Goal: Task Accomplishment & Management: Manage account settings

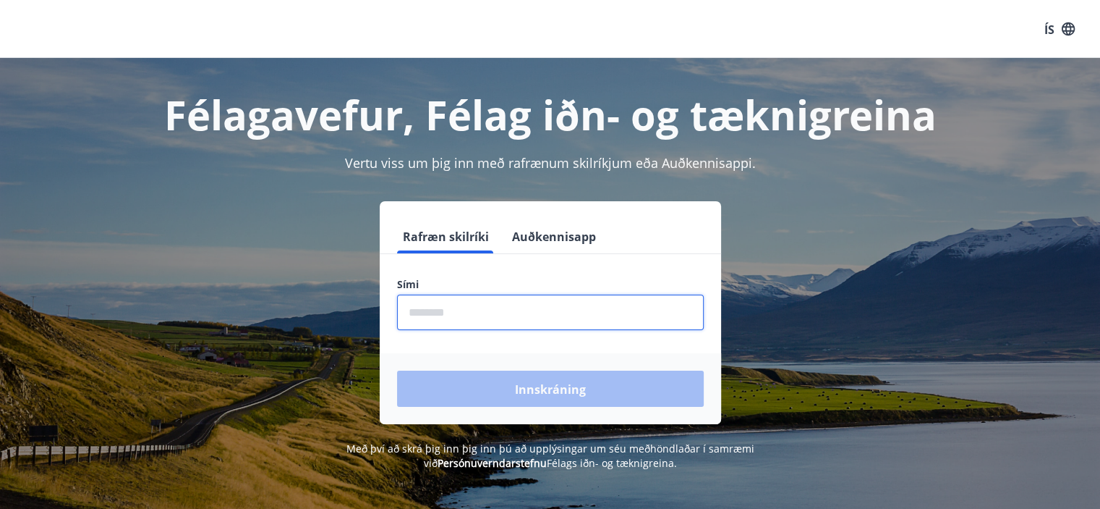
click at [449, 307] on input "phone" at bounding box center [550, 311] width 307 height 35
type input "********"
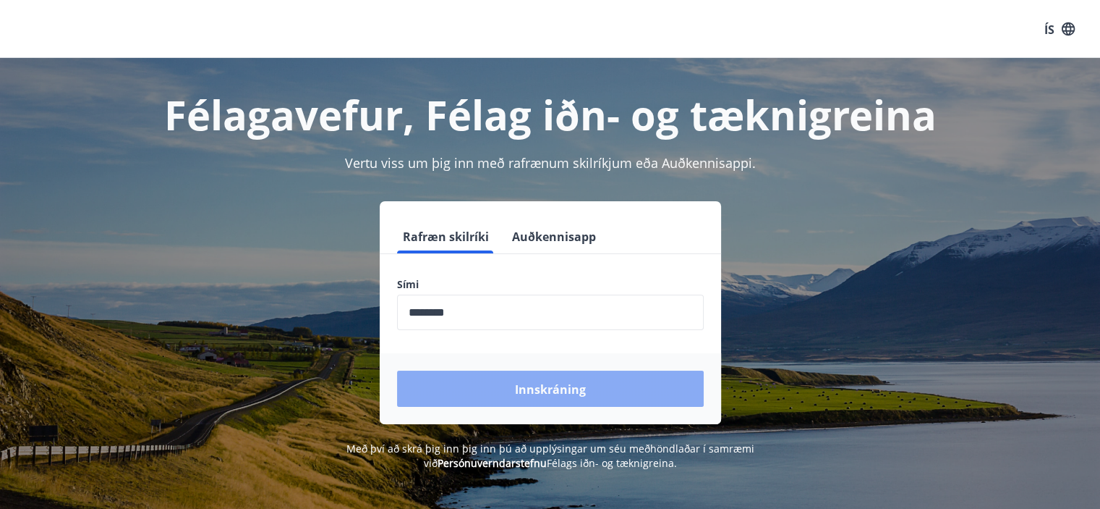
click at [548, 381] on font "Innskráning" at bounding box center [550, 389] width 71 height 16
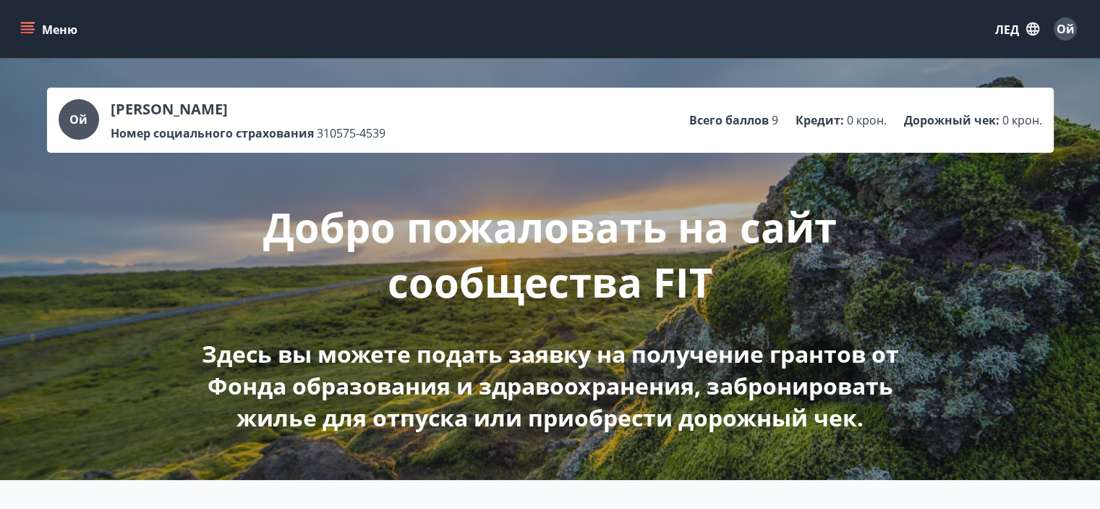
click at [29, 25] on icon "меню" at bounding box center [27, 25] width 13 height 1
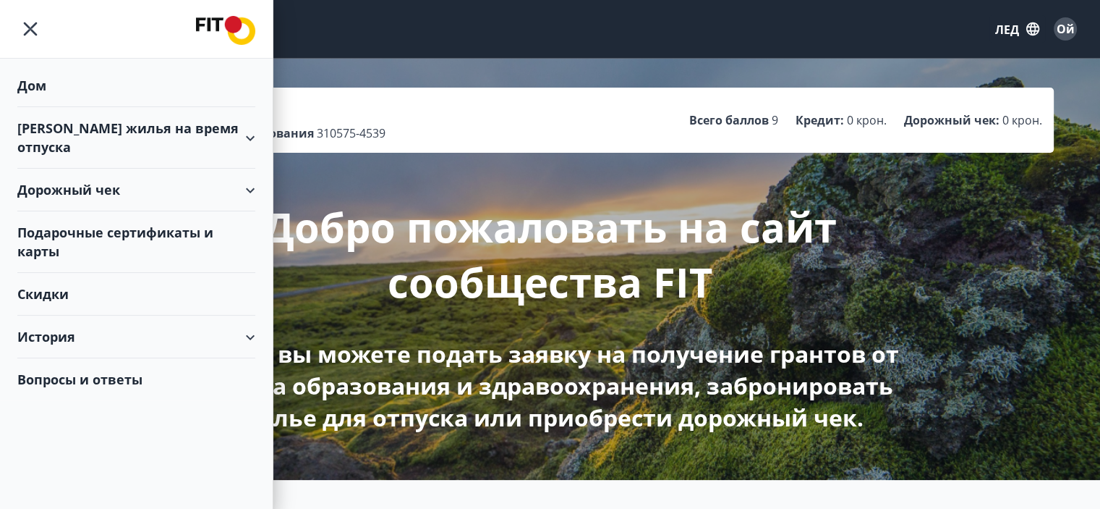
click at [35, 81] on font "Дом" at bounding box center [31, 85] width 29 height 17
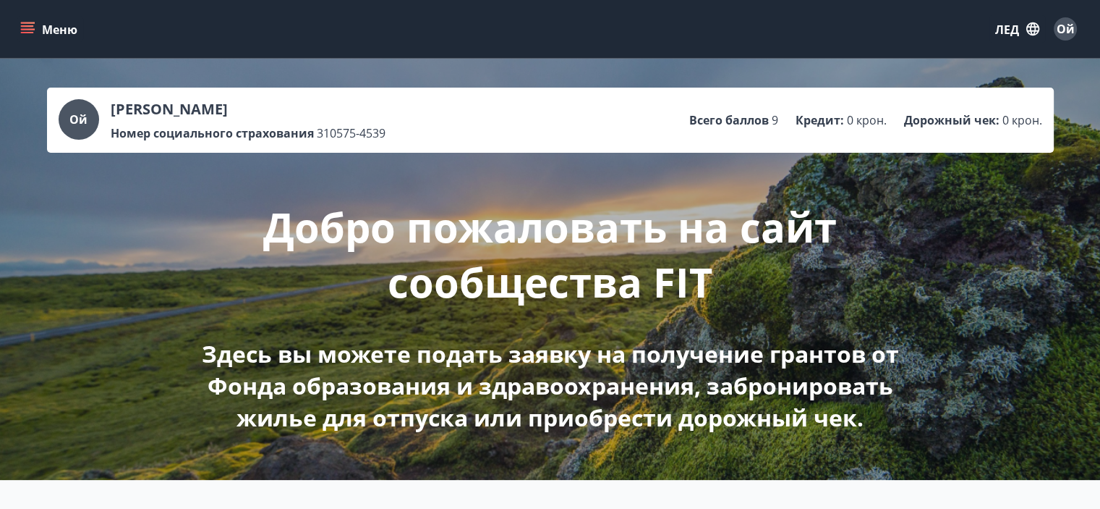
click at [46, 22] on font "Меню" at bounding box center [59, 30] width 35 height 16
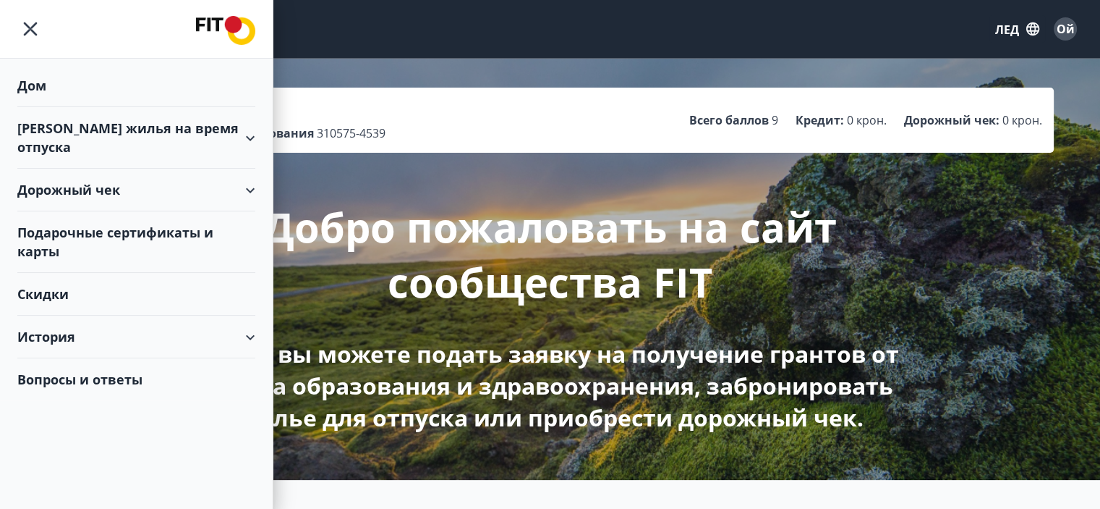
click at [252, 169] on div "Дорожный чек" at bounding box center [136, 190] width 238 height 43
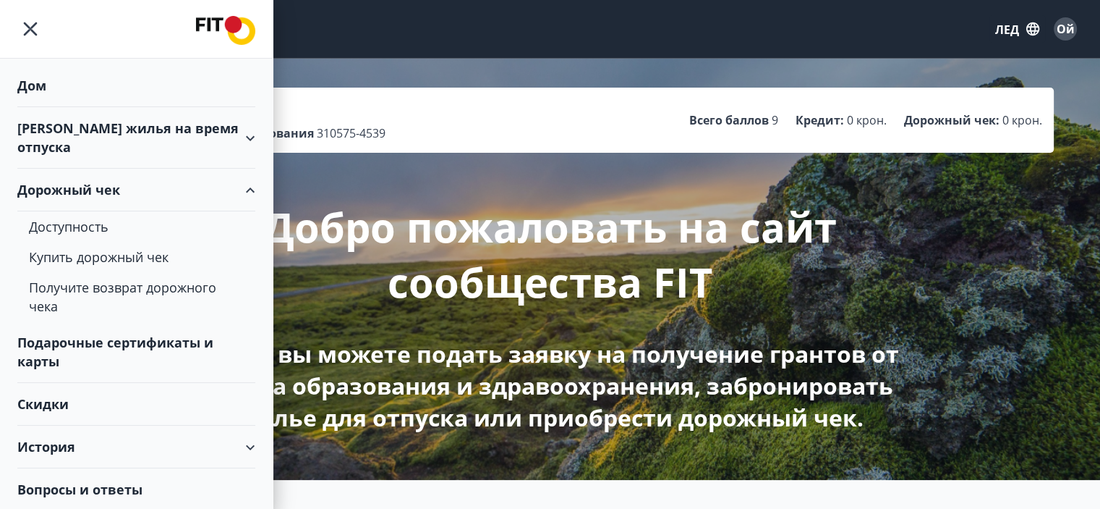
click at [252, 169] on div "Дорожный чек" at bounding box center [136, 190] width 238 height 43
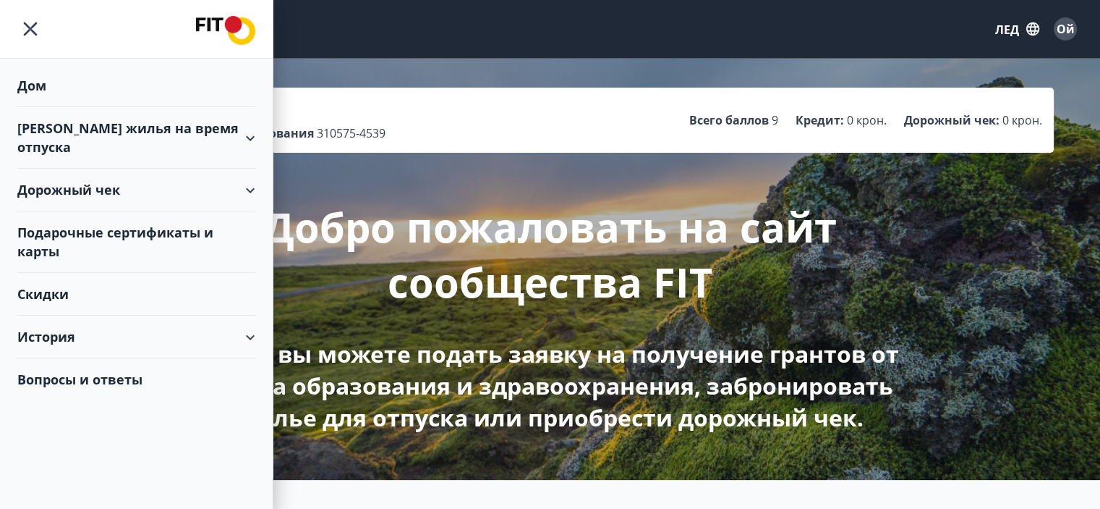
click at [200, 273] on div "Скидки" at bounding box center [136, 294] width 238 height 43
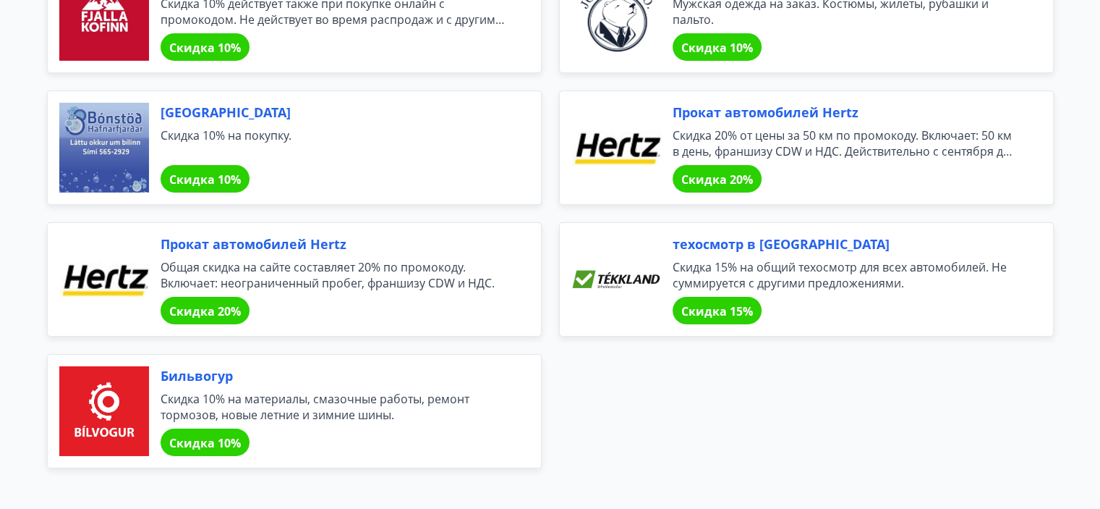
scroll to position [4965, 0]
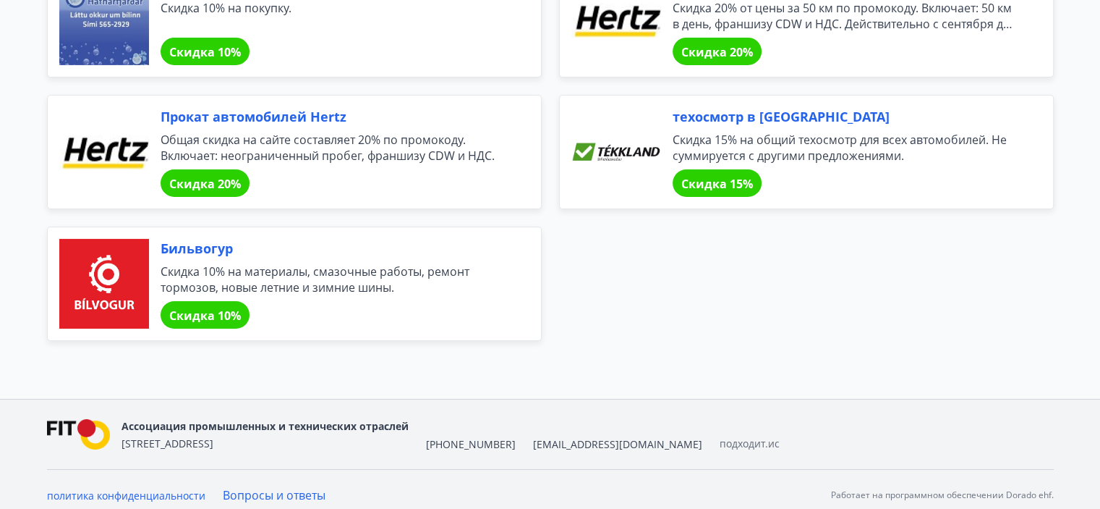
click at [720, 436] on font "подходит.ис" at bounding box center [750, 443] width 60 height 14
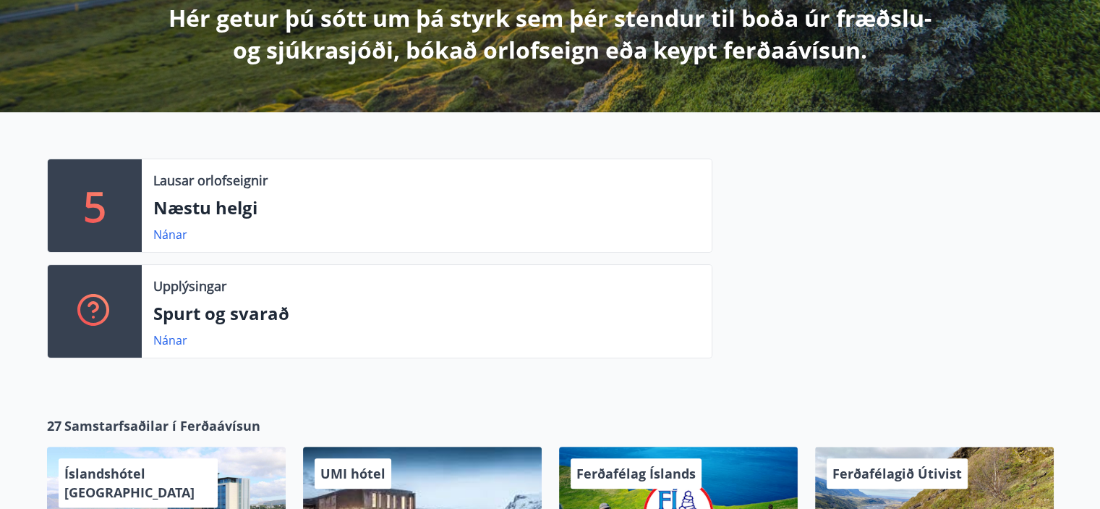
scroll to position [283, 0]
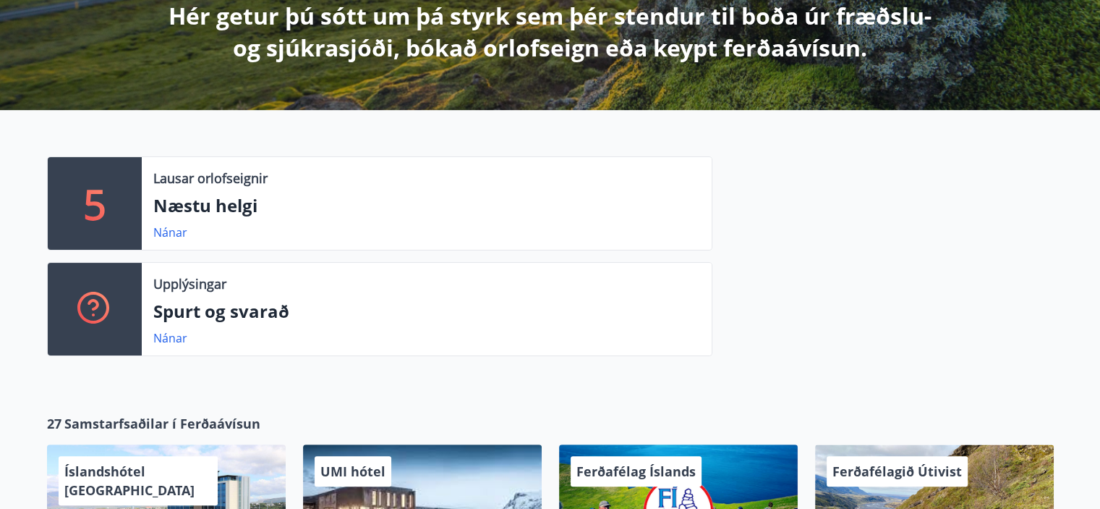
click at [1045, 170] on div at bounding box center [883, 261] width 341 height 211
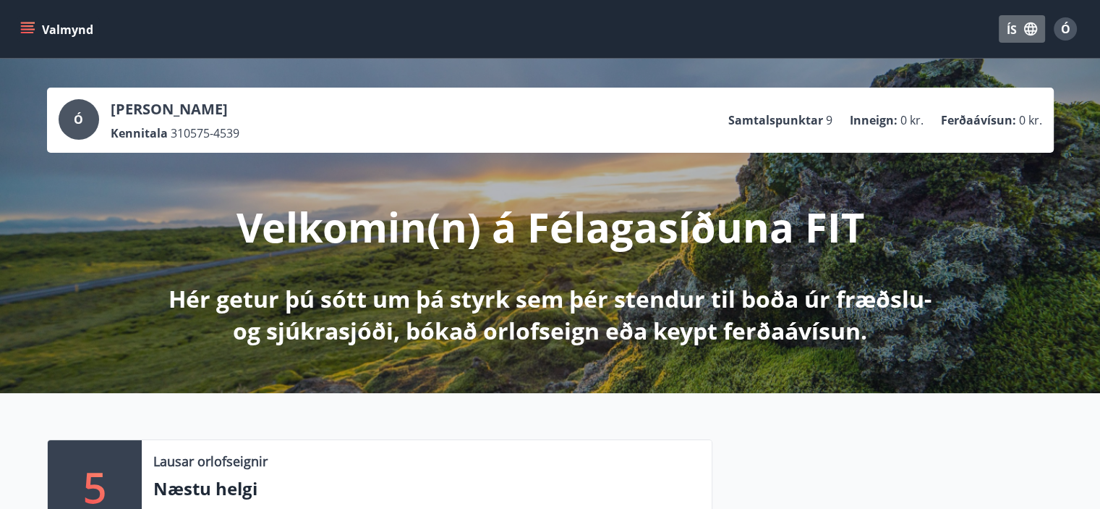
click at [1015, 27] on font "ÍS" at bounding box center [1012, 30] width 10 height 16
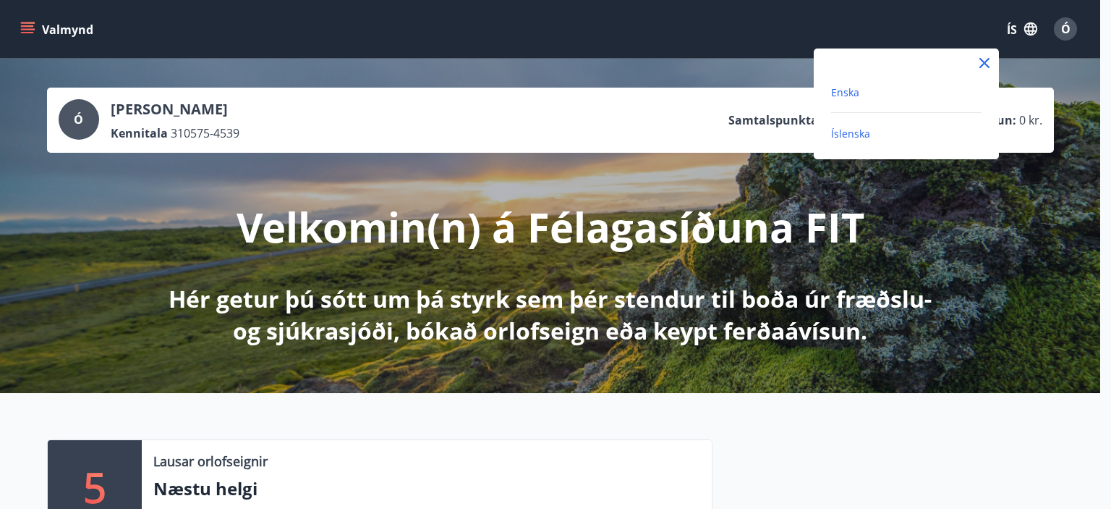
click at [839, 95] on font "Enska" at bounding box center [845, 92] width 28 height 14
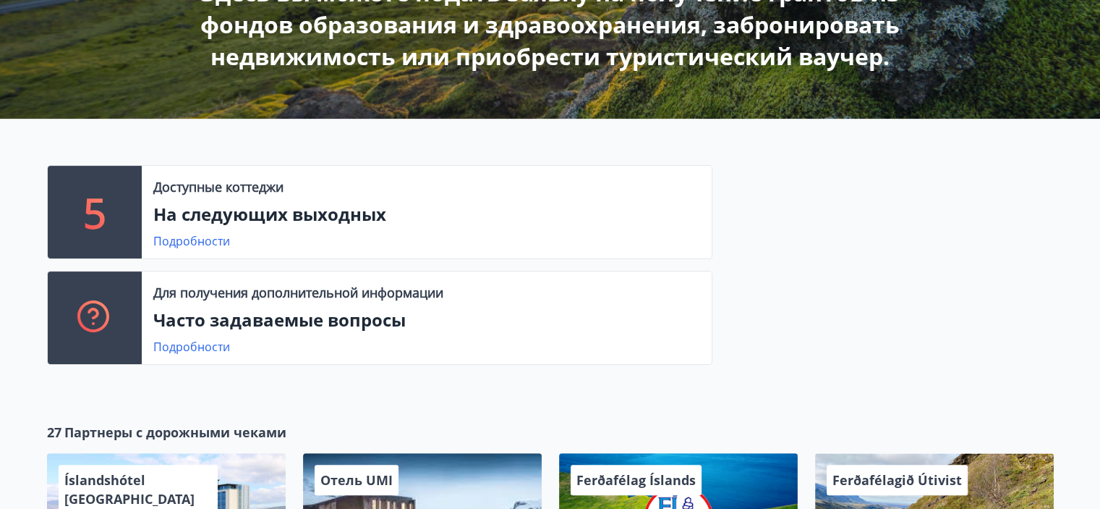
scroll to position [307, 0]
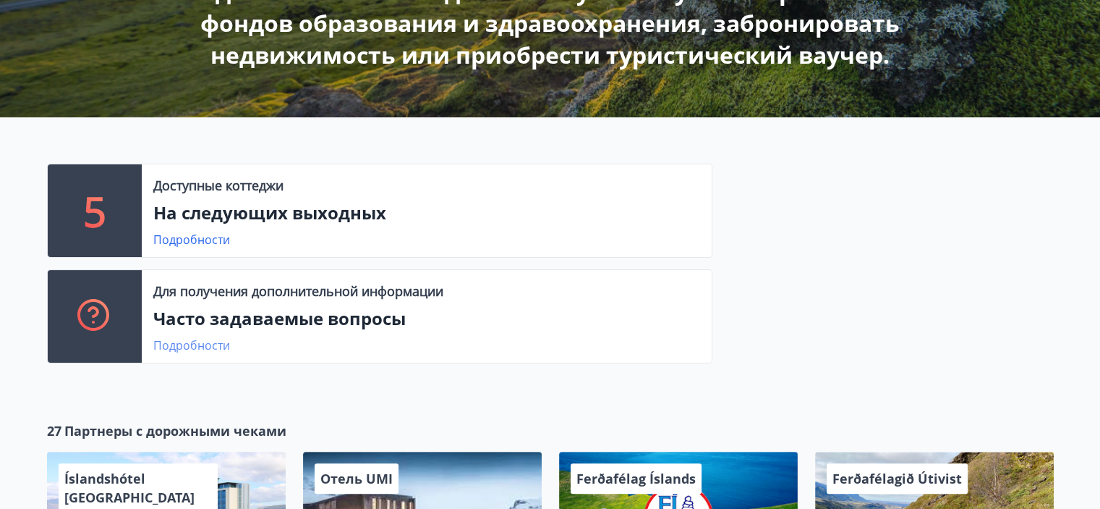
click at [196, 346] on font "Подробности" at bounding box center [191, 345] width 77 height 16
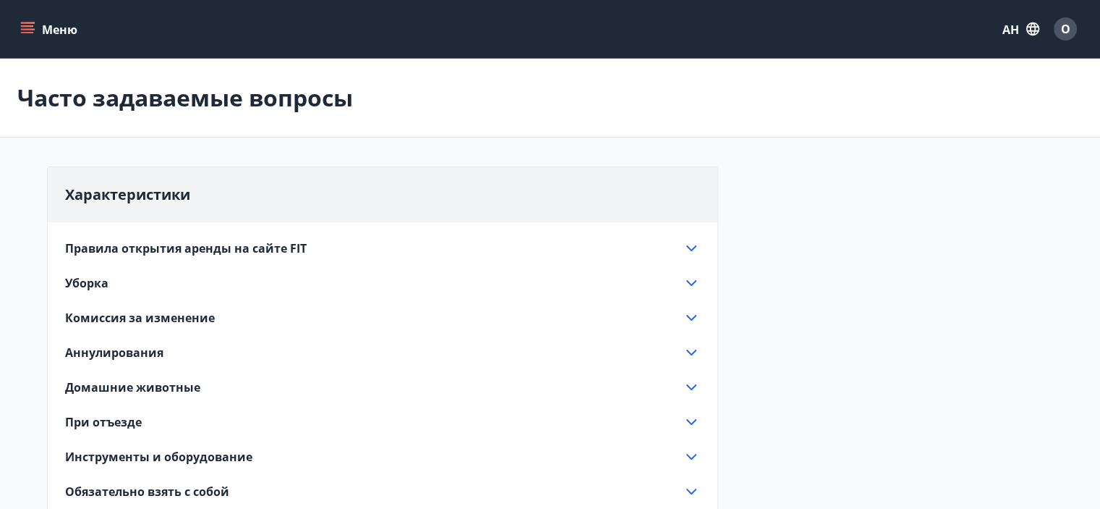
click at [23, 27] on icon "меню" at bounding box center [27, 29] width 14 height 14
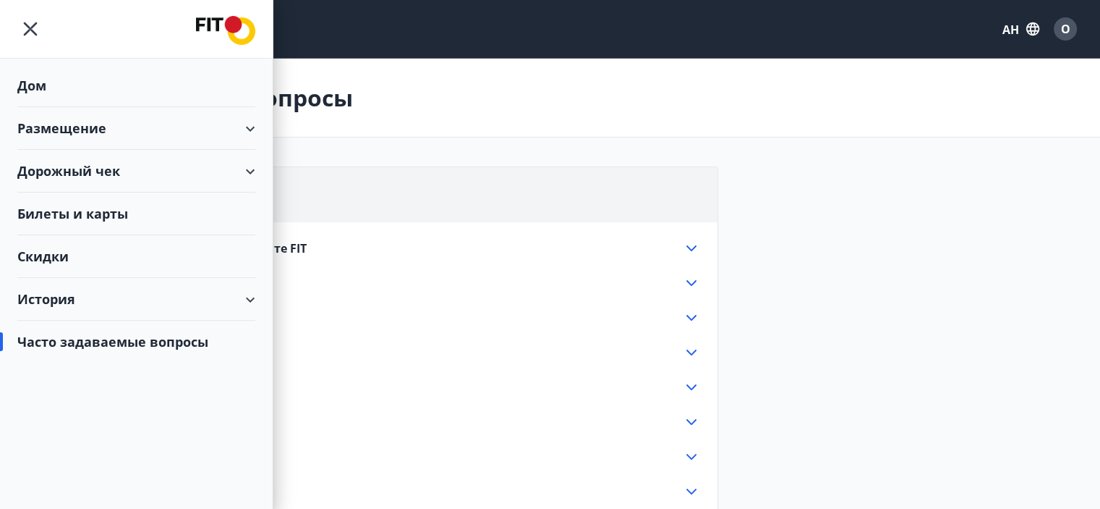
click at [69, 336] on font "Часто задаваемые вопросы" at bounding box center [112, 341] width 191 height 17
click at [30, 28] on icon "меню" at bounding box center [30, 28] width 3 height 3
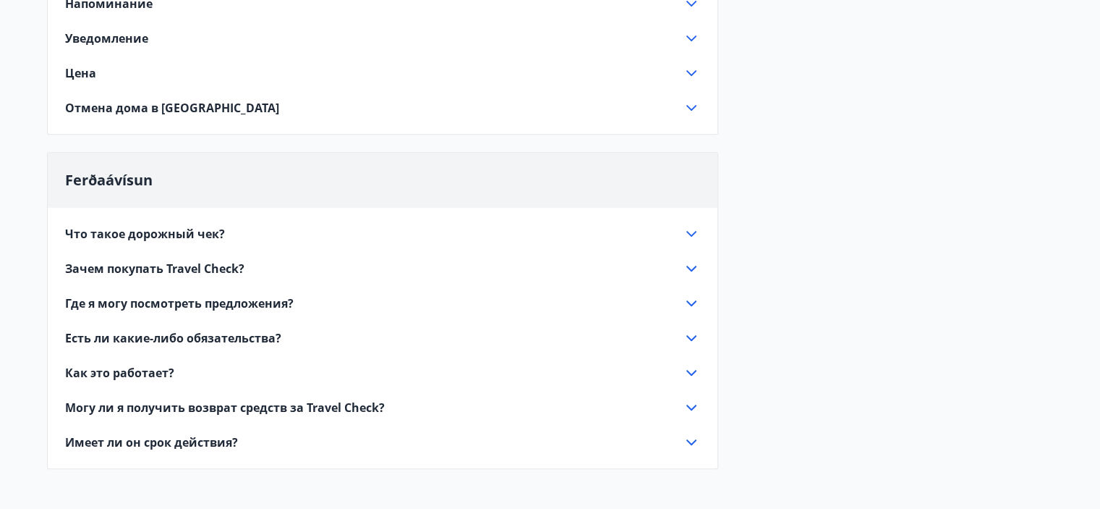
scroll to position [664, 0]
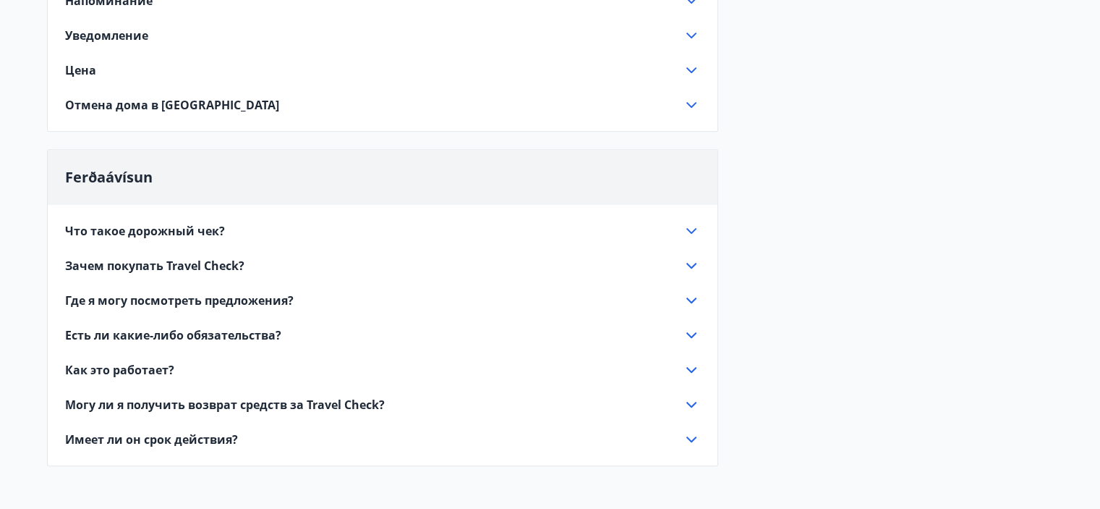
click at [263, 334] on font "Есть ли какие-либо обязательства?" at bounding box center [173, 335] width 216 height 16
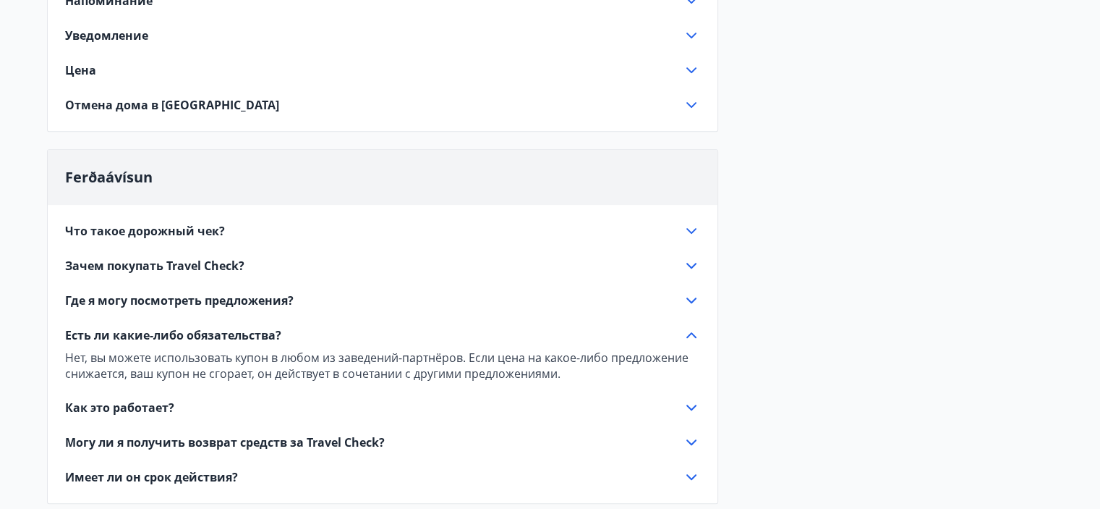
click at [263, 334] on font "Есть ли какие-либо обязательства?" at bounding box center [173, 335] width 216 height 16
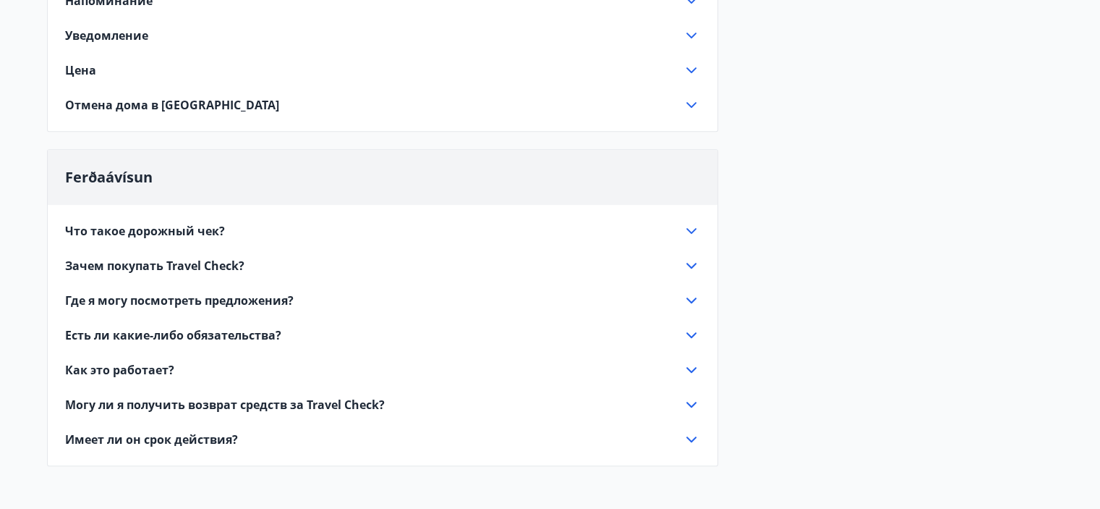
scroll to position [0, 0]
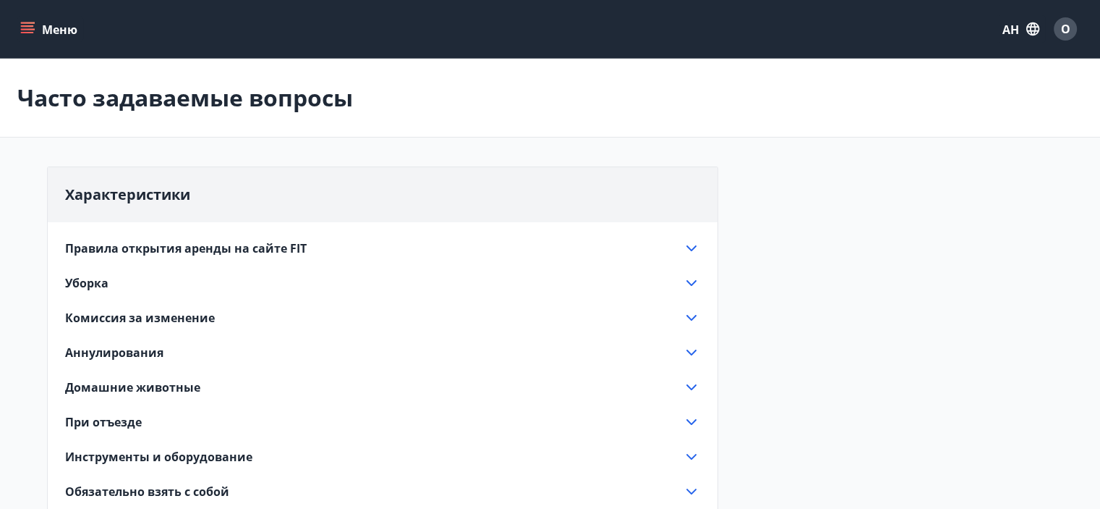
click at [30, 24] on icon "меню" at bounding box center [27, 29] width 14 height 14
click at [700, 77] on div "Часто задаваемые вопросы" at bounding box center [550, 98] width 1100 height 79
click at [26, 26] on icon "меню" at bounding box center [27, 25] width 13 height 1
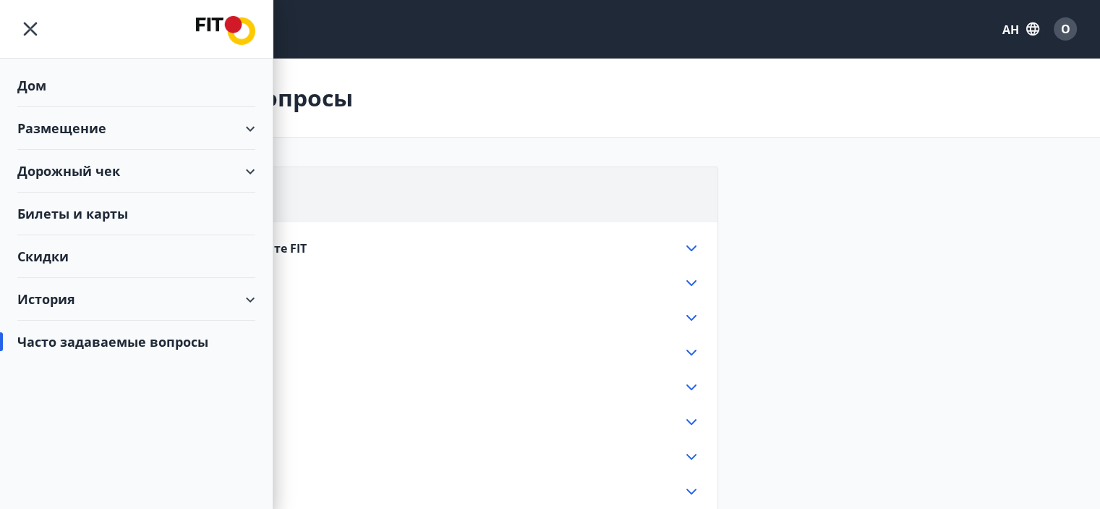
click at [28, 82] on font "Дом" at bounding box center [31, 85] width 29 height 17
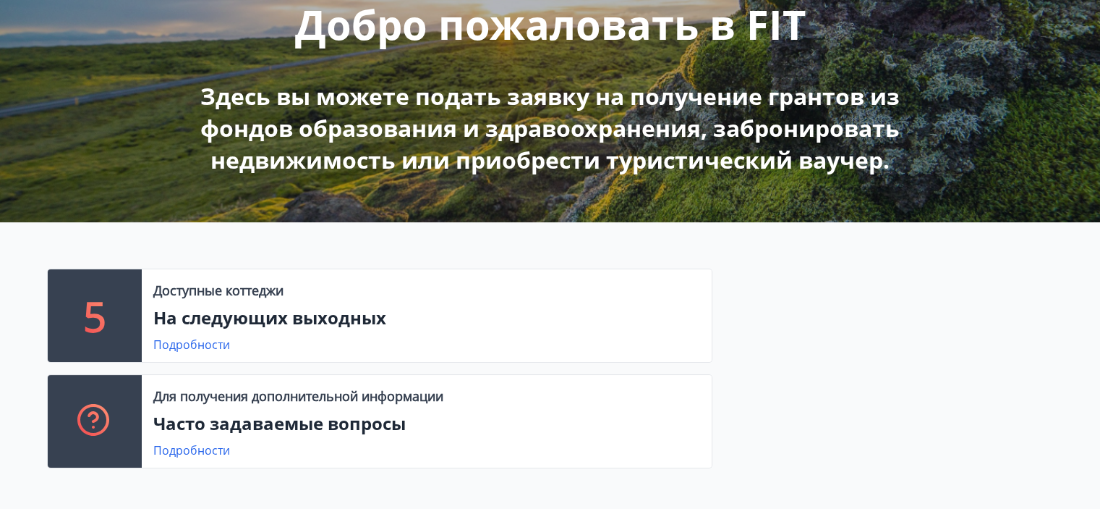
scroll to position [87, 0]
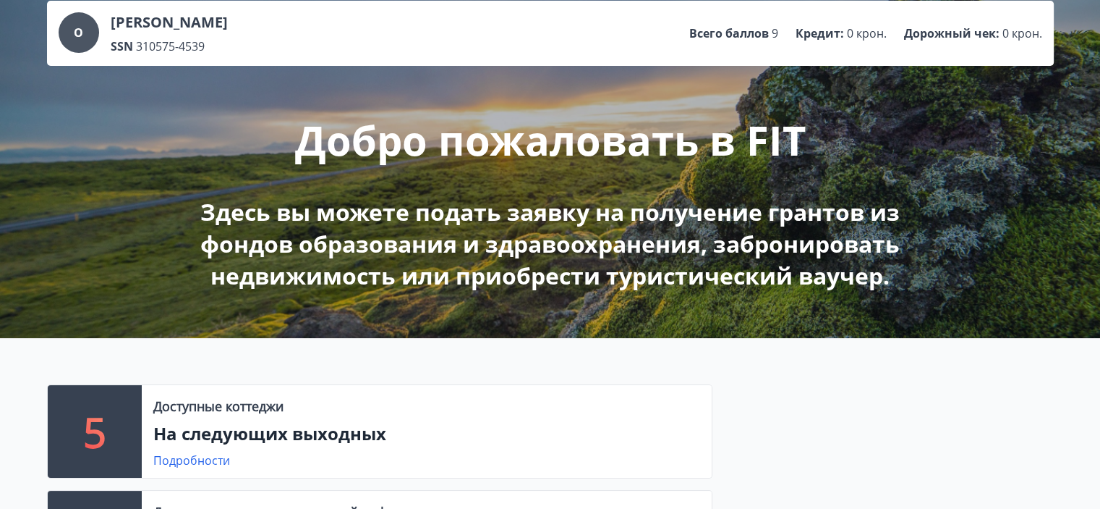
click at [572, 194] on div "Добро пожаловать в FIT Здесь вы можете подать заявку на получение грантов из фо…" at bounding box center [550, 179] width 810 height 226
click at [568, 215] on font "Здесь вы можете подать заявку на получение грантов из фондов образования и здра…" at bounding box center [550, 243] width 700 height 95
click at [568, 237] on font "Здесь вы можете подать заявку на получение грантов из фондов образования и здра…" at bounding box center [550, 243] width 700 height 95
click at [570, 292] on div "О Олег Новоселов SSN 310575-4539 Всего баллов 9 Кредит : 0 крон. Дорожный чек :…" at bounding box center [550, 155] width 1100 height 366
click at [587, 357] on div "5 Доступные коттеджи На следующих выходных Подробности Для получения дополнител…" at bounding box center [550, 478] width 1100 height 281
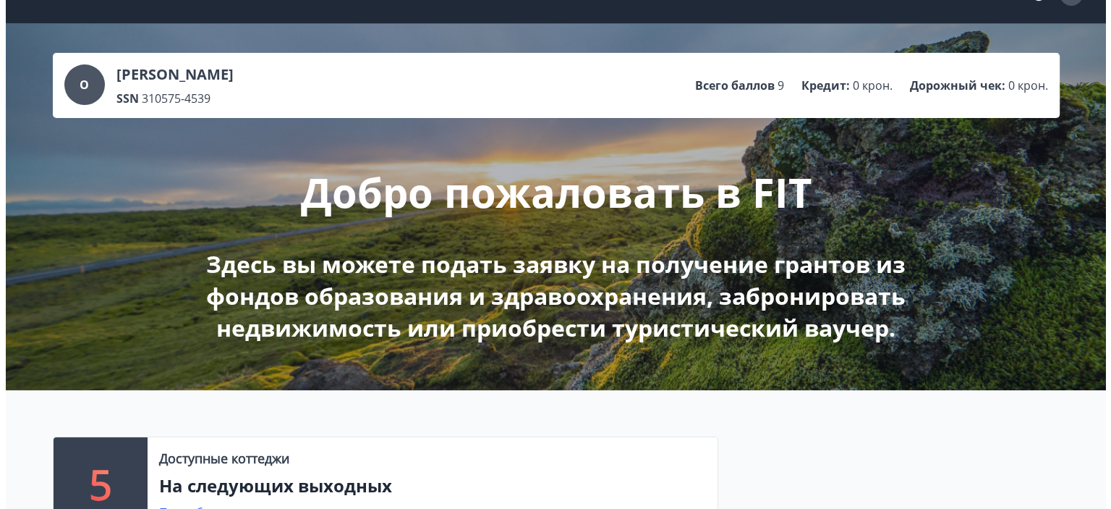
scroll to position [0, 0]
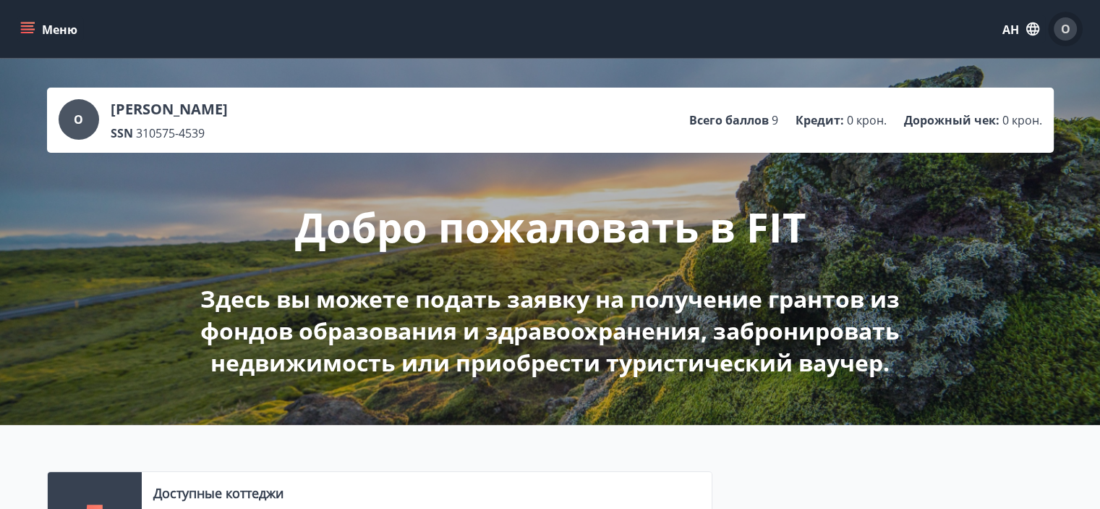
click at [1065, 31] on font "О" at bounding box center [1065, 29] width 9 height 16
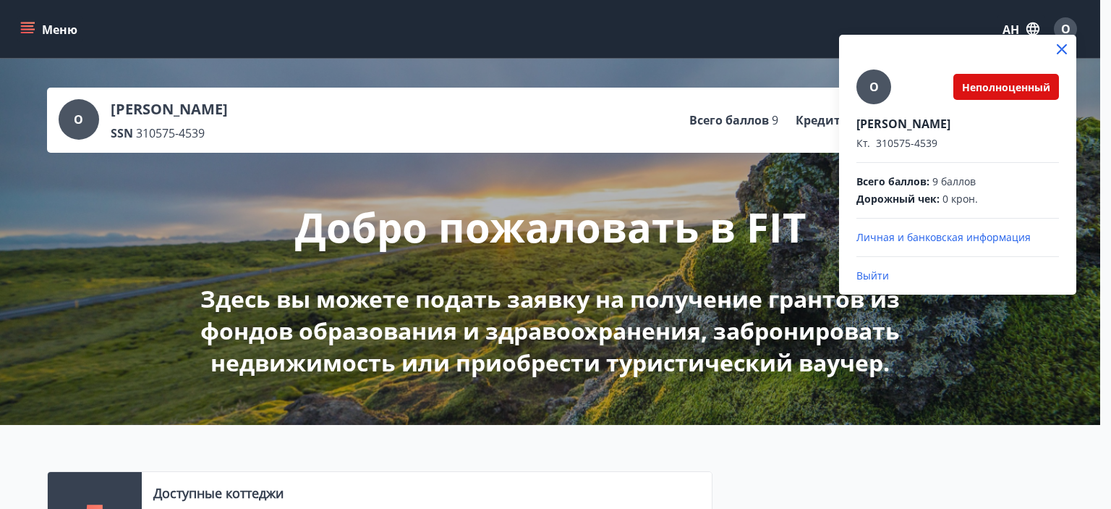
click at [952, 239] on font "Личная и банковская информация" at bounding box center [944, 237] width 174 height 14
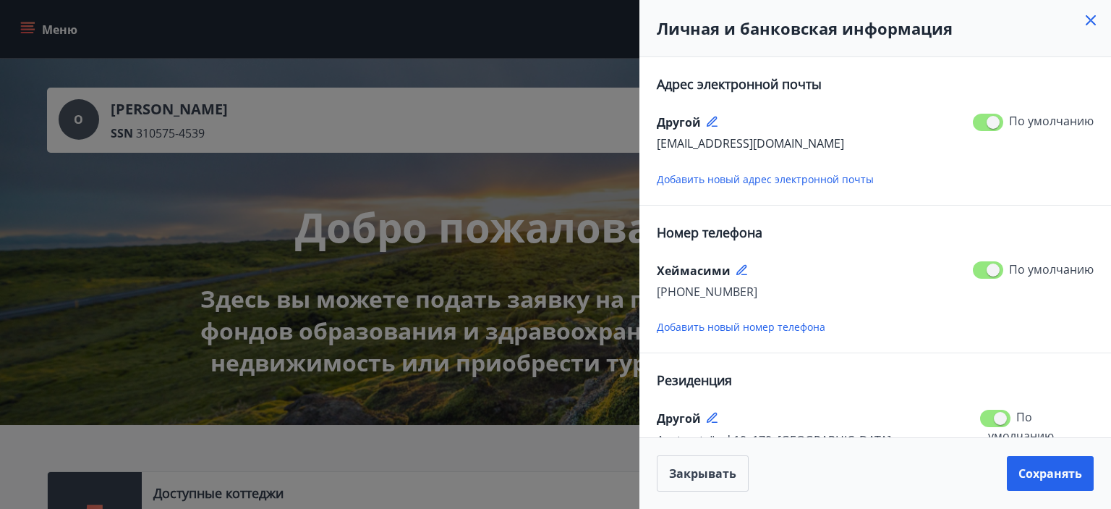
click at [1021, 40] on div "Личная и банковская информация" at bounding box center [876, 28] width 472 height 57
click at [692, 476] on font "Закрывать" at bounding box center [702, 473] width 67 height 16
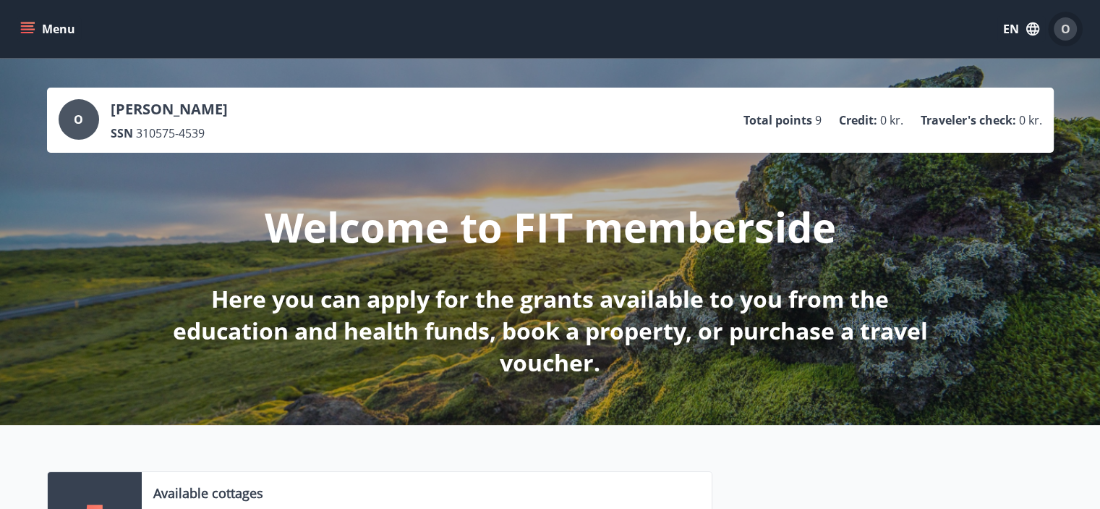
click at [1068, 28] on span "O" at bounding box center [1065, 29] width 9 height 16
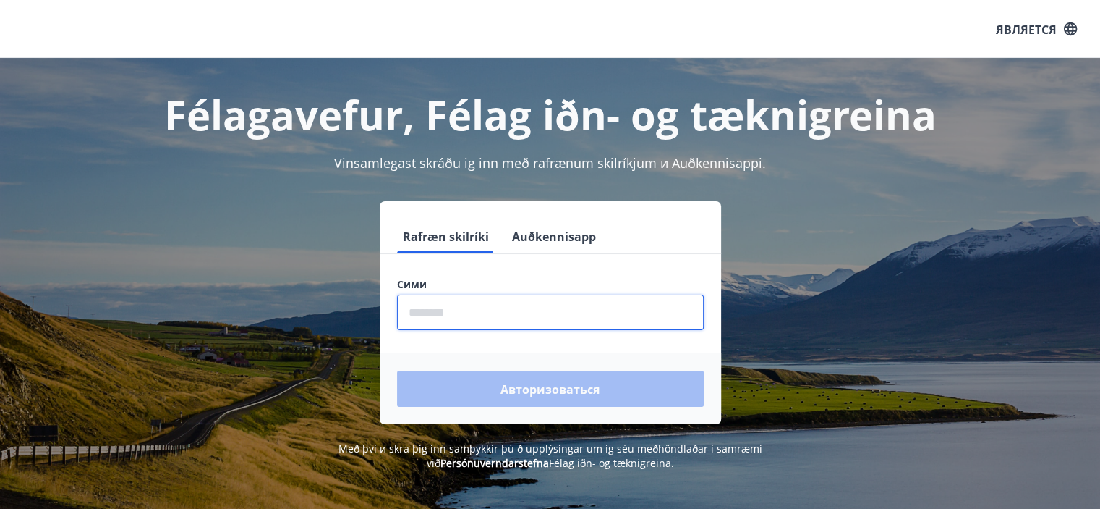
click at [428, 310] on input "phone" at bounding box center [550, 311] width 307 height 35
type input "********"
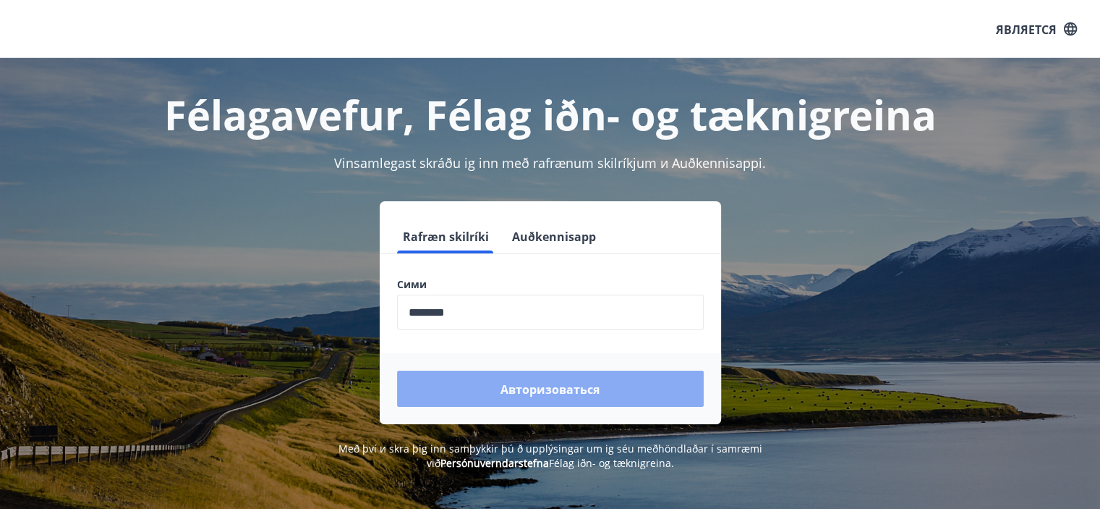
click at [493, 383] on button "Авторизоваться" at bounding box center [550, 388] width 307 height 36
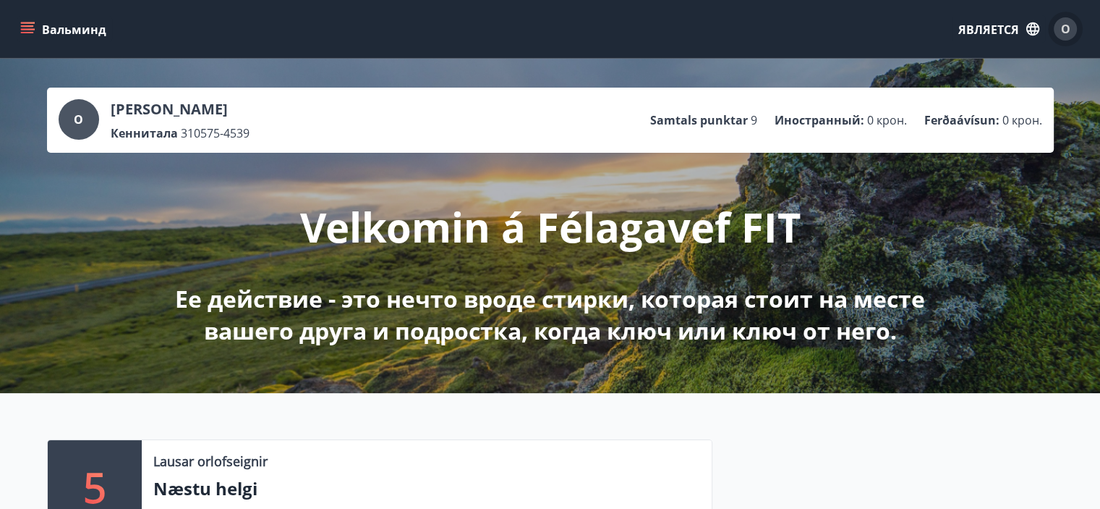
click at [1068, 22] on font "О" at bounding box center [1065, 29] width 9 height 16
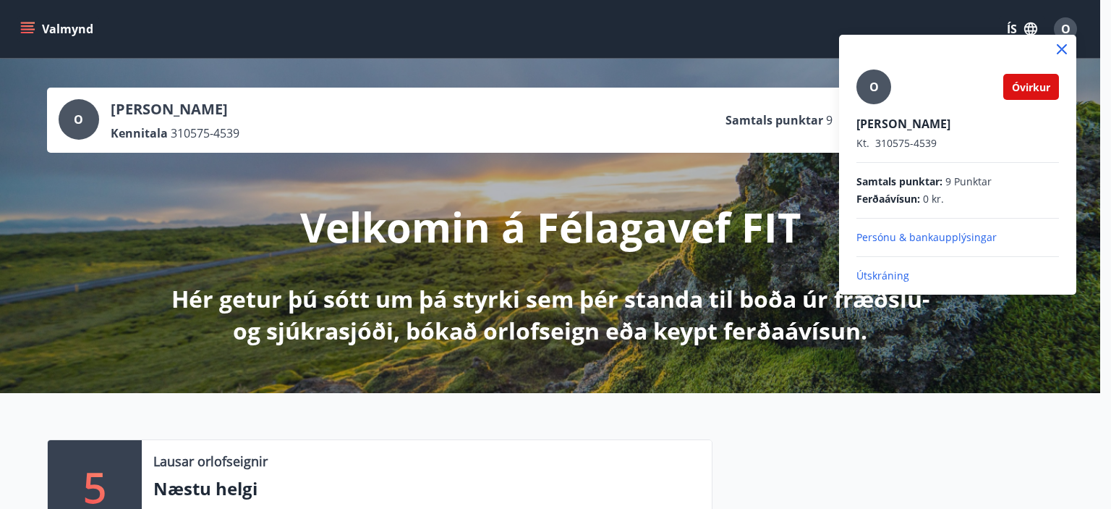
click at [657, 106] on div at bounding box center [555, 254] width 1111 height 509
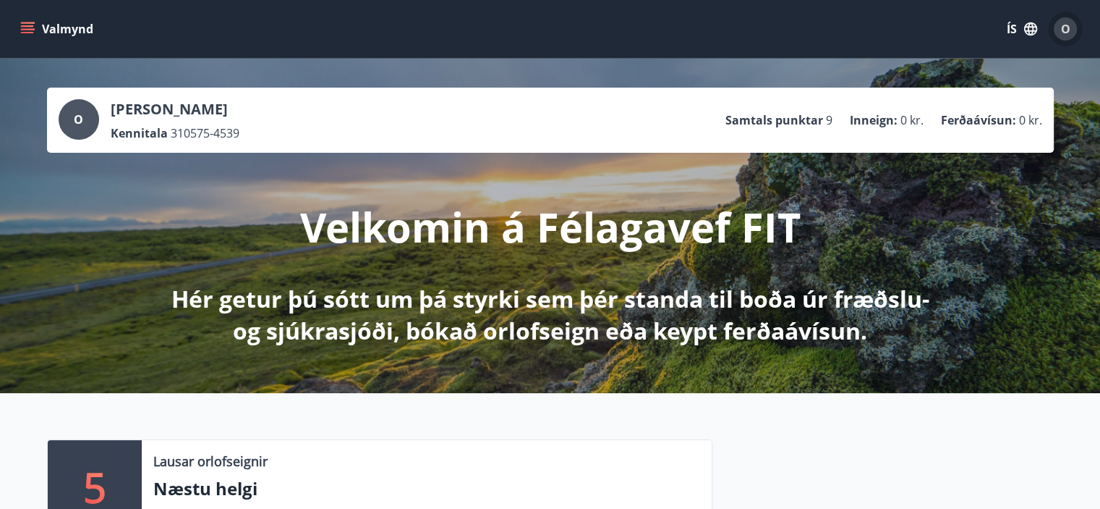
click at [1071, 22] on div "O" at bounding box center [1065, 28] width 23 height 23
